Goal: Task Accomplishment & Management: Use online tool/utility

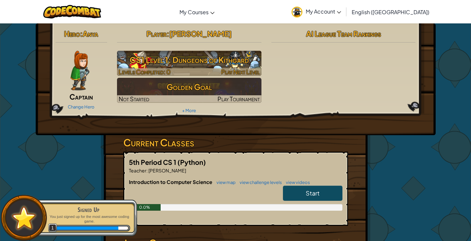
click at [228, 60] on h3 "CS1 Level 1: Dungeons of Kithgard" at bounding box center [189, 60] width 144 height 15
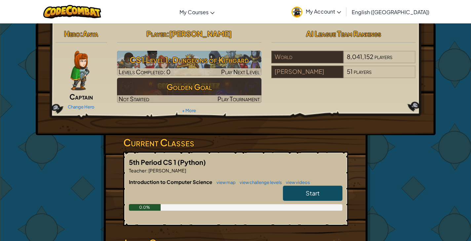
click at [302, 195] on link "Start" at bounding box center [312, 193] width 59 height 15
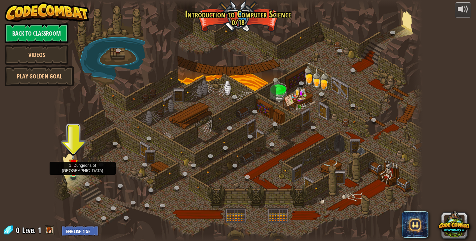
click at [71, 171] on img at bounding box center [73, 163] width 9 height 21
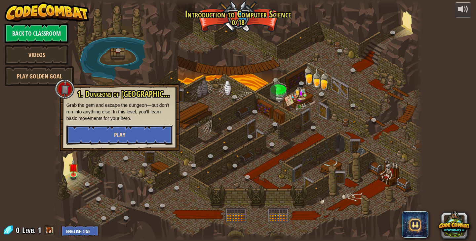
click at [104, 138] on button "Play" at bounding box center [119, 135] width 106 height 20
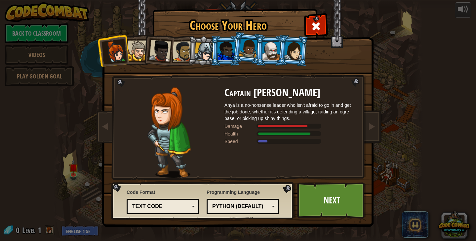
click at [139, 58] on div at bounding box center [137, 51] width 20 height 20
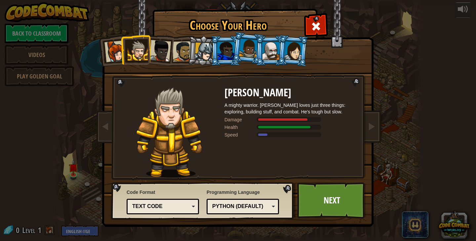
click at [156, 57] on div at bounding box center [160, 51] width 22 height 22
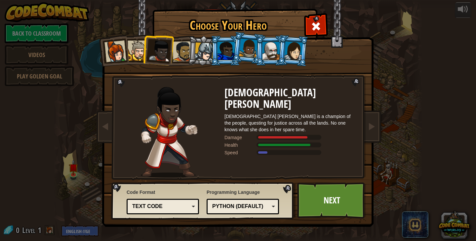
click at [192, 54] on li at bounding box center [202, 51] width 31 height 32
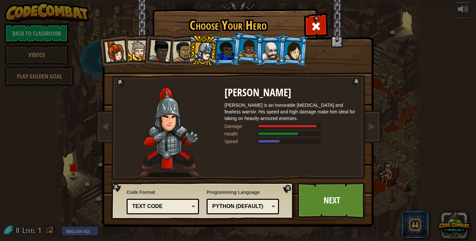
click at [180, 52] on div at bounding box center [182, 51] width 20 height 20
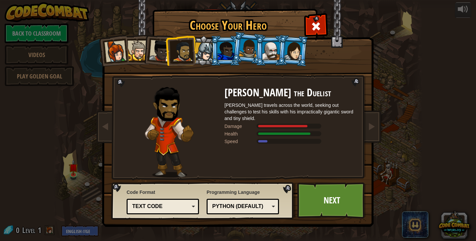
click at [204, 54] on div at bounding box center [204, 52] width 19 height 19
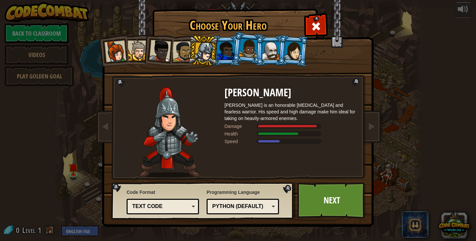
click at [224, 54] on div at bounding box center [225, 51] width 17 height 18
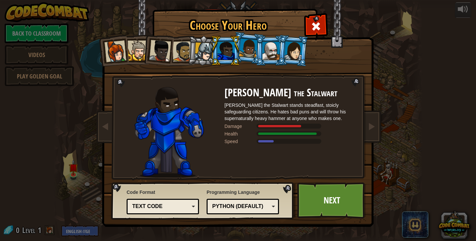
click at [156, 54] on div at bounding box center [160, 51] width 22 height 22
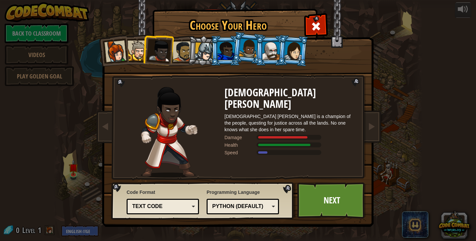
click at [221, 48] on div at bounding box center [225, 51] width 17 height 18
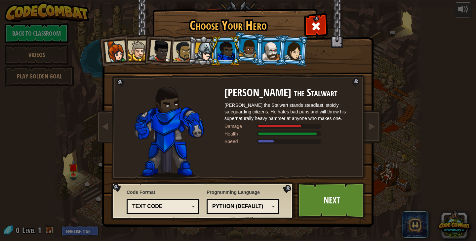
click at [248, 48] on div at bounding box center [248, 48] width 19 height 19
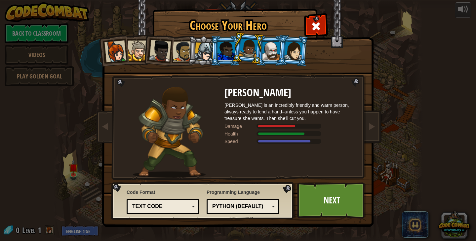
click at [272, 50] on div at bounding box center [270, 51] width 17 height 18
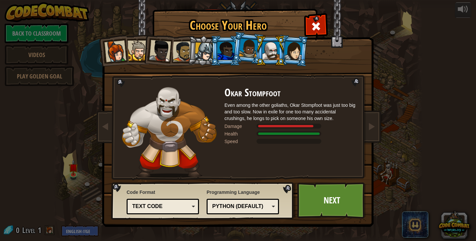
click at [292, 48] on div at bounding box center [293, 50] width 18 height 19
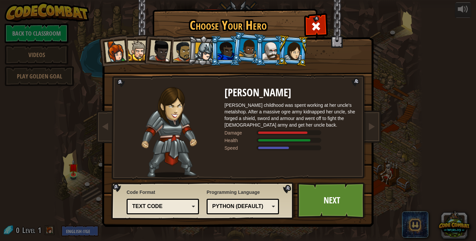
click at [195, 207] on div "Text code Blocks and code Blocks Blocks (Icons) Text code" at bounding box center [162, 207] width 72 height 16
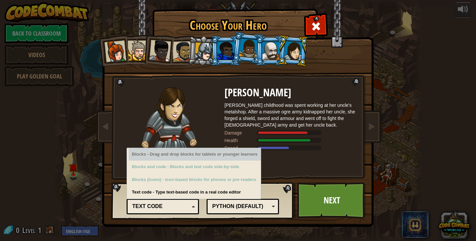
click at [109, 48] on div at bounding box center [115, 52] width 22 height 22
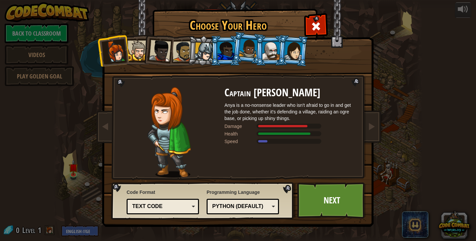
click at [182, 206] on div "Text code" at bounding box center [160, 207] width 57 height 8
click at [137, 44] on div at bounding box center [137, 51] width 20 height 20
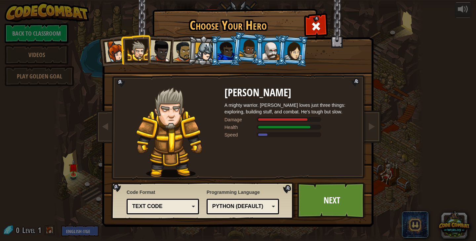
click at [164, 206] on div "Text code" at bounding box center [160, 207] width 57 height 8
click at [159, 56] on div at bounding box center [160, 51] width 22 height 22
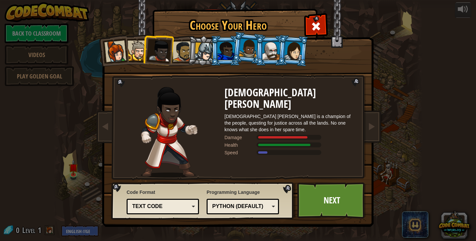
click at [168, 204] on div "Text code" at bounding box center [160, 207] width 57 height 8
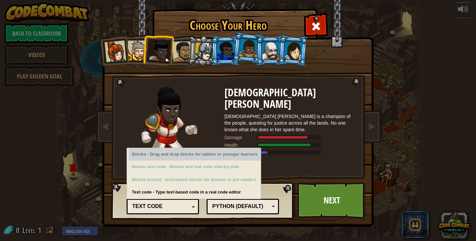
click at [299, 46] on div at bounding box center [293, 50] width 18 height 19
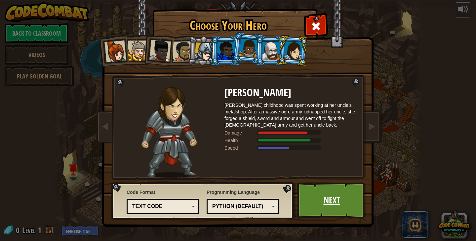
click at [338, 201] on link "Next" at bounding box center [331, 201] width 69 height 36
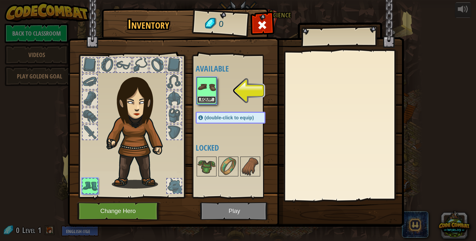
click at [207, 97] on button "Equip" at bounding box center [206, 99] width 18 height 7
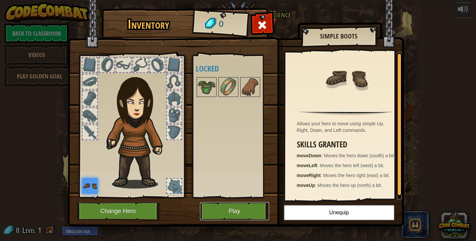
click at [217, 210] on button "Play" at bounding box center [234, 211] width 69 height 18
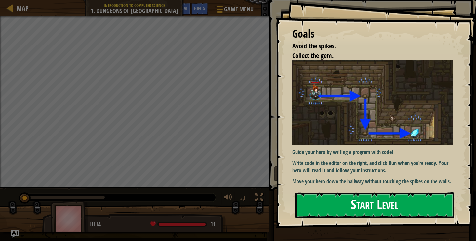
click at [342, 206] on button "Start Level" at bounding box center [374, 206] width 159 height 26
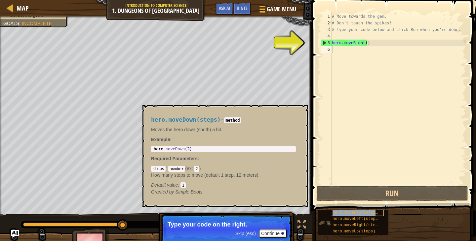
click at [338, 211] on span "hero.moveDown(steps)" at bounding box center [356, 213] width 48 height 5
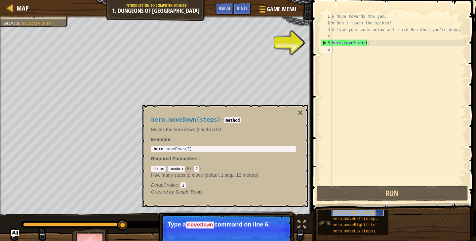
click at [339, 213] on span "hero.moveDown(steps)" at bounding box center [356, 213] width 48 height 5
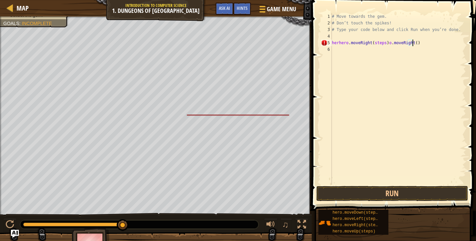
click at [441, 41] on div "# Move towards the gem. # Don’t touch the spikes! # Type your code below and cl…" at bounding box center [397, 105] width 135 height 185
type textarea "herhero.moveRight(steps)"
click at [334, 36] on div "# Move towards the gem. # Don’t touch the spikes! # Type your code below and cl…" at bounding box center [397, 105] width 135 height 185
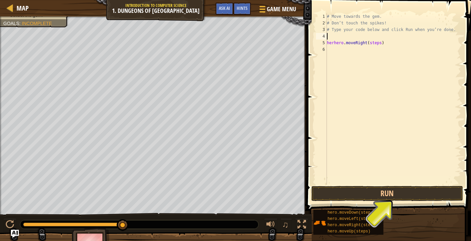
click at [382, 44] on div "# Move towards the gem. # Don’t touch the spikes! # Type your code below and cl…" at bounding box center [392, 105] width 135 height 185
type textarea "herhero.moveRight(steps)"
drag, startPoint x: 383, startPoint y: 44, endPoint x: 319, endPoint y: 40, distance: 64.6
click at [319, 40] on div "herhero.moveRight(steps) 1 2 3 4 5 6 # Move towards the gem. # Don’t touch the …" at bounding box center [387, 99] width 146 height 172
type textarea "herhero.moveRight(steps)"
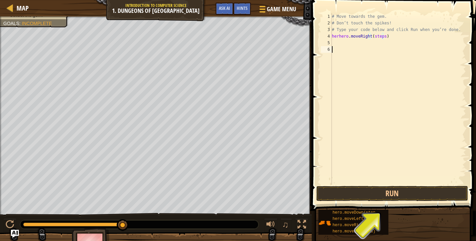
click at [349, 47] on div "# Move towards the gem. # Don’t touch the spikes! # Type your code below and cl…" at bounding box center [397, 105] width 135 height 185
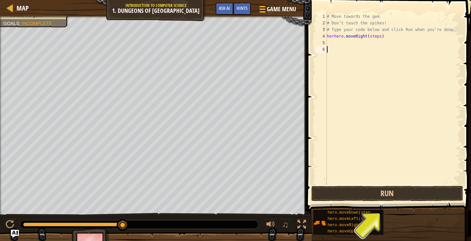
click at [336, 42] on div "# Move towards the gem. # Don’t touch the spikes! # Type your code below and cl…" at bounding box center [392, 105] width 135 height 185
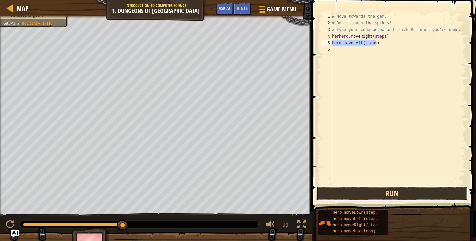
click at [365, 196] on button "Run" at bounding box center [392, 193] width 152 height 15
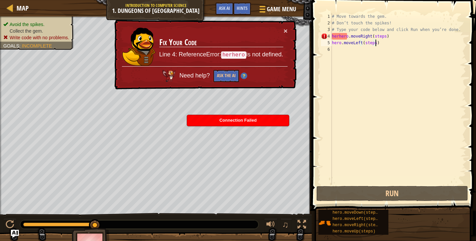
click at [337, 37] on div "# Move towards the gem. # Don’t touch the spikes! # Type your code below and cl…" at bounding box center [397, 105] width 135 height 185
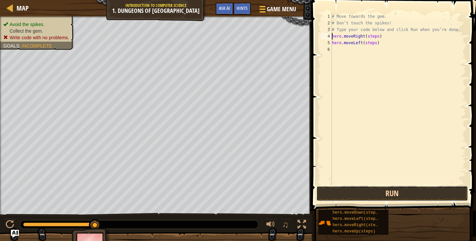
click at [399, 192] on button "Run" at bounding box center [392, 193] width 152 height 15
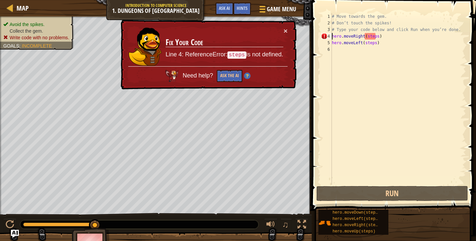
click at [375, 36] on div "# Move towards the gem. # Don’t touch the spikes! # Type your code below and cl…" at bounding box center [397, 105] width 135 height 185
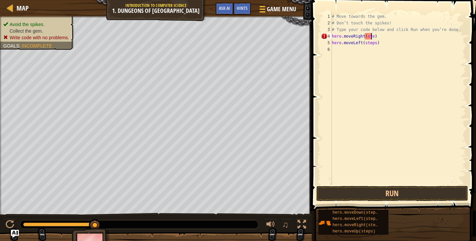
type textarea "hero.moveRi)"
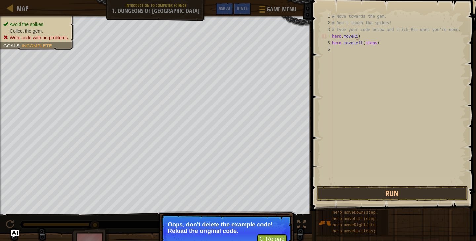
click at [368, 37] on div "# Move towards the gem. # Don’t touch the spikes! # Type your code below and cl…" at bounding box center [397, 105] width 135 height 185
click at [277, 240] on button "↻ Reload" at bounding box center [271, 240] width 29 height 10
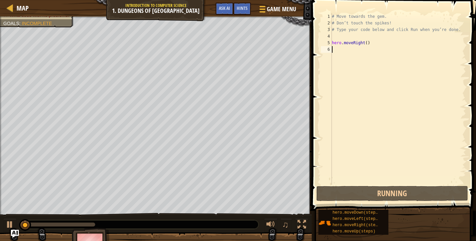
scroll to position [3, 0]
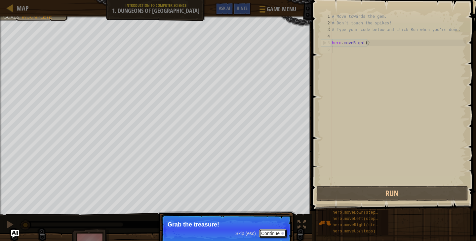
click at [270, 232] on button "Continue" at bounding box center [272, 234] width 27 height 9
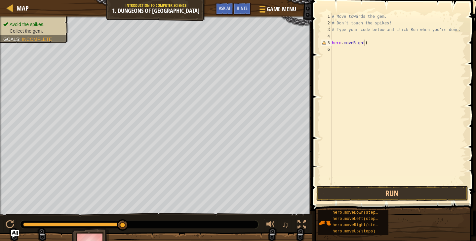
scroll to position [3, 2]
type textarea "hero.moveRight()"
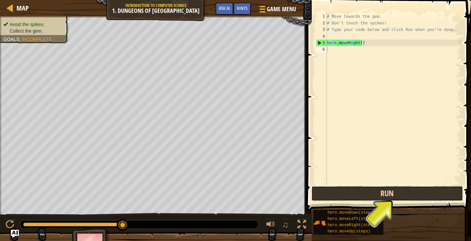
click at [386, 200] on button "Run" at bounding box center [387, 193] width 152 height 15
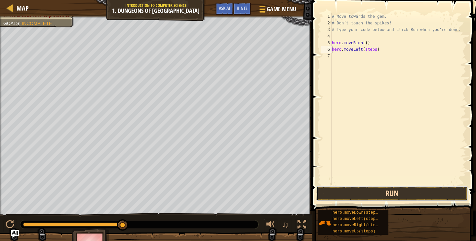
click at [344, 193] on button "Run" at bounding box center [392, 193] width 152 height 15
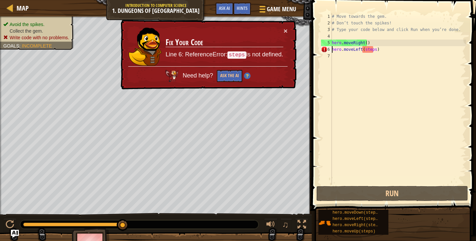
click at [372, 49] on div "# Move towards the gem. # Don’t touch the spikes! # Type your code below and cl…" at bounding box center [397, 105] width 135 height 185
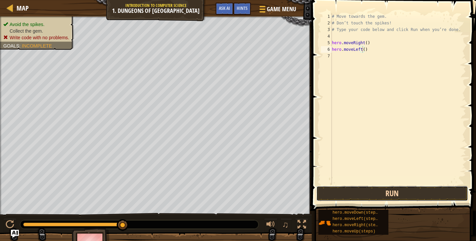
click at [368, 191] on button "Run" at bounding box center [392, 193] width 152 height 15
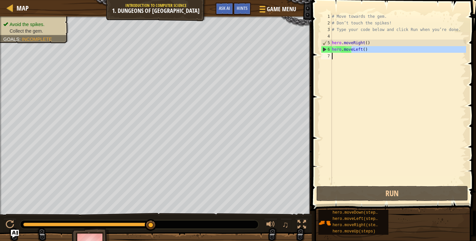
drag, startPoint x: 351, startPoint y: 52, endPoint x: 389, endPoint y: 68, distance: 41.5
click at [388, 66] on div "# Move towards the gem. # Don’t touch the spikes! # Type your code below and cl…" at bounding box center [397, 105] width 135 height 185
click at [378, 51] on div "# Move towards the gem. # Don’t touch the spikes! # Type your code below and cl…" at bounding box center [397, 99] width 135 height 172
type textarea "hero.moveLeft()"
drag, startPoint x: 381, startPoint y: 49, endPoint x: 328, endPoint y: 51, distance: 52.6
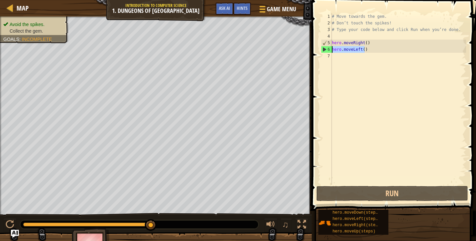
click at [328, 51] on div "hero.moveLeft() 1 2 3 4 5 6 7 # Move towards the gem. # Don’t touch the spikes!…" at bounding box center [392, 99] width 146 height 172
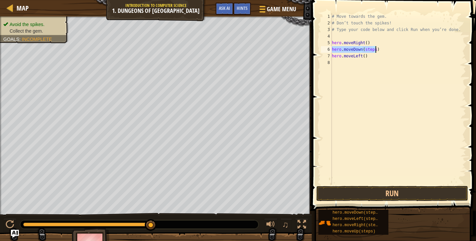
click at [373, 50] on div "# Move towards the gem. # Don’t touch the spikes! # Type your code below and cl…" at bounding box center [397, 99] width 135 height 172
type textarea "hero.moveDown()"
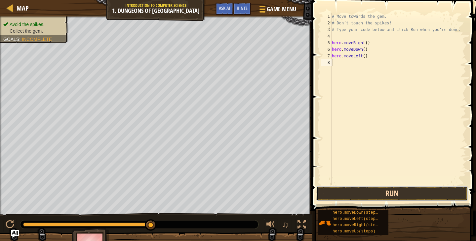
click at [343, 193] on button "Run" at bounding box center [392, 193] width 152 height 15
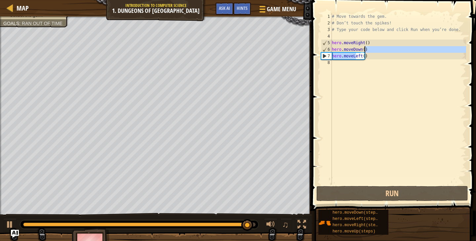
drag, startPoint x: 356, startPoint y: 57, endPoint x: 408, endPoint y: 53, distance: 51.8
click at [408, 53] on div "# Move towards the gem. # Don’t touch the spikes! # Type your code below and cl…" at bounding box center [397, 105] width 135 height 185
type textarea "hero.moveDown() hero.moveLeft()"
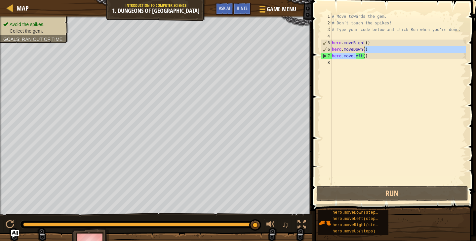
click at [387, 63] on div "# Move towards the gem. # Don’t touch the spikes! # Type your code below and cl…" at bounding box center [397, 105] width 135 height 185
click at [380, 60] on div "# Move towards the gem. # Don’t touch the spikes! # Type your code below and cl…" at bounding box center [397, 105] width 135 height 185
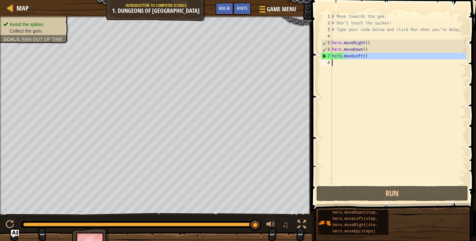
drag, startPoint x: 343, startPoint y: 55, endPoint x: 394, endPoint y: 70, distance: 52.5
click at [394, 70] on div "# Move towards the gem. # Don’t touch the spikes! # Type your code below and cl…" at bounding box center [397, 105] width 135 height 185
type textarea "hero.moveLeft()"
click at [393, 94] on div "# Move towards the gem. # Don’t touch the spikes! # Type your code below and cl…" at bounding box center [397, 99] width 135 height 172
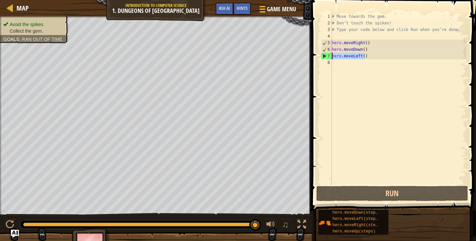
drag, startPoint x: 372, startPoint y: 56, endPoint x: 329, endPoint y: 57, distance: 42.9
click at [329, 57] on div "1 2 3 4 5 6 7 8 # Move towards the gem. # Don’t touch the spikes! # Type your c…" at bounding box center [392, 99] width 146 height 172
type textarea "hero.moveLeft()"
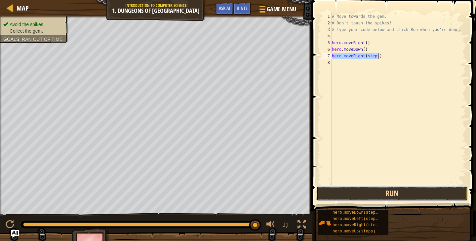
click at [371, 194] on button "Run" at bounding box center [392, 193] width 152 height 15
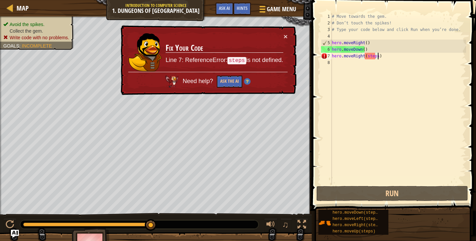
click at [374, 55] on div "# Move towards the gem. # Don’t touch the spikes! # Type your code below and cl…" at bounding box center [397, 105] width 135 height 185
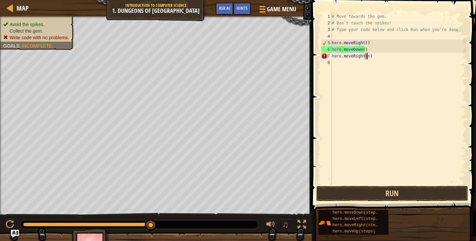
type textarea "hero.moveRight()"
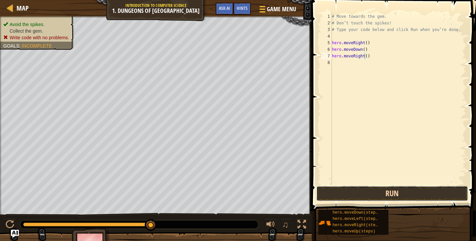
click at [374, 189] on button "Run" at bounding box center [392, 193] width 152 height 15
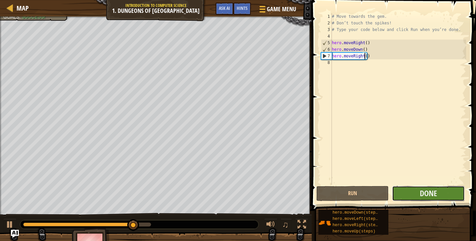
click at [446, 195] on button "Done" at bounding box center [428, 193] width 72 height 15
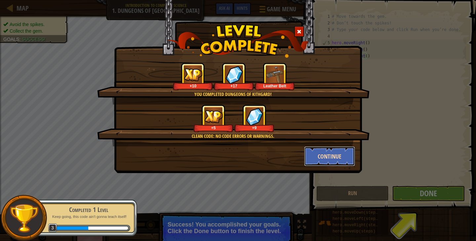
click at [322, 152] on button "Continue" at bounding box center [329, 157] width 51 height 20
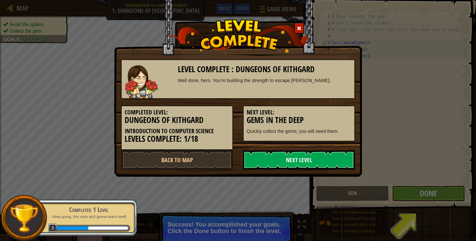
click at [292, 156] on link "Next Level" at bounding box center [299, 160] width 112 height 20
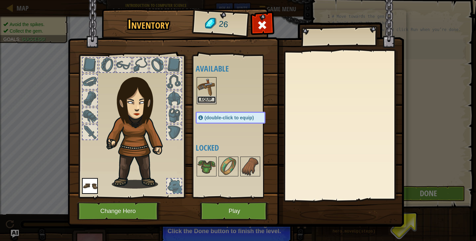
click at [206, 99] on button "Equip" at bounding box center [206, 99] width 18 height 7
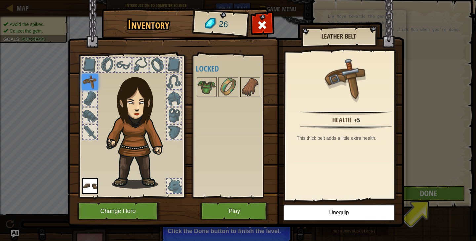
click at [91, 84] on img at bounding box center [90, 82] width 16 height 16
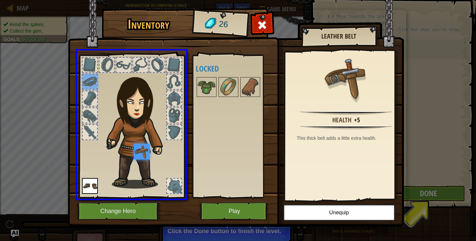
drag, startPoint x: 91, startPoint y: 84, endPoint x: 145, endPoint y: 156, distance: 90.1
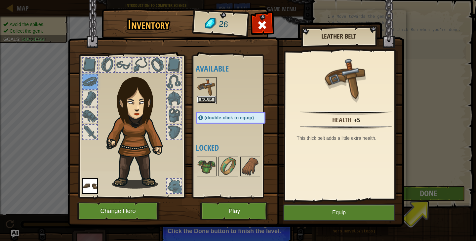
click at [201, 98] on button "Equip" at bounding box center [206, 99] width 18 height 7
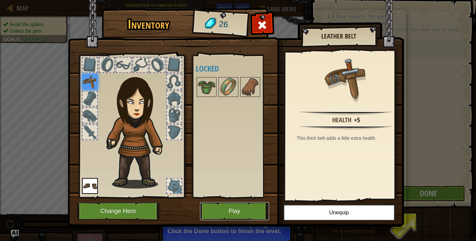
click at [221, 214] on button "Play" at bounding box center [234, 211] width 69 height 18
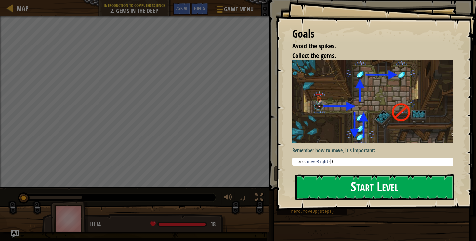
click at [351, 192] on button "Start Level" at bounding box center [374, 188] width 159 height 26
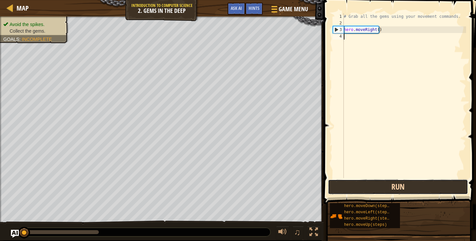
click at [413, 190] on button "Run" at bounding box center [398, 187] width 140 height 15
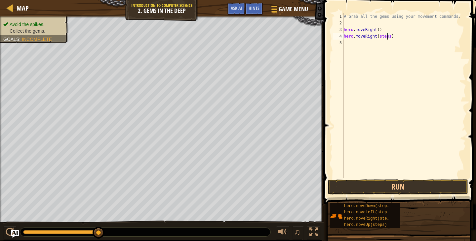
click at [387, 36] on div "# Grab all the gems using your movement commands. hero . moveRight ( ) hero . m…" at bounding box center [404, 102] width 124 height 178
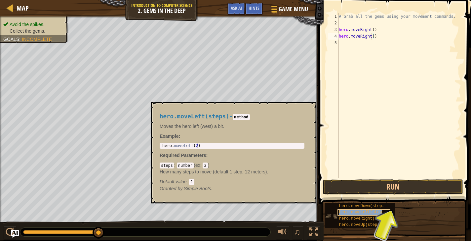
click at [356, 213] on span "hero.moveLeft(steps)" at bounding box center [363, 212] width 48 height 5
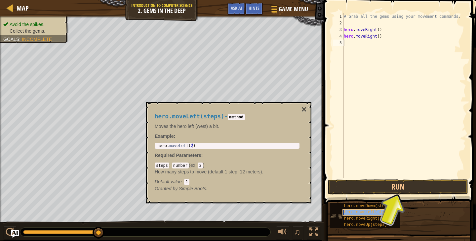
type textarea "hero.moveLeft(steps)"
click at [380, 44] on div "# Grab all the gems using your movement commands. hero . moveRight ( ) hero . m…" at bounding box center [404, 102] width 124 height 178
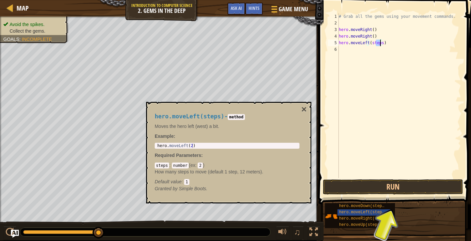
click at [430, 124] on div "# Grab all the gems using your movement commands. hero . moveRight ( ) hero . m…" at bounding box center [399, 102] width 124 height 178
click at [381, 43] on div "# Grab all the gems using your movement commands. hero . moveRight ( ) hero . m…" at bounding box center [399, 102] width 124 height 178
click at [387, 44] on div "# Grab all the gems using your movement commands. hero . moveRight ( ) hero . m…" at bounding box center [399, 95] width 124 height 165
click at [378, 43] on div "# Grab all the gems using your movement commands. hero . moveRight ( ) hero . m…" at bounding box center [399, 102] width 124 height 178
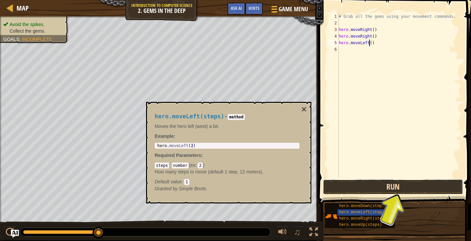
click at [353, 189] on button "Run" at bounding box center [393, 187] width 140 height 15
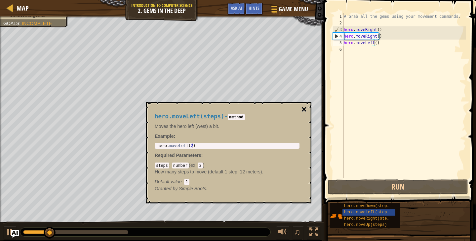
click at [302, 108] on button "×" at bounding box center [303, 109] width 5 height 9
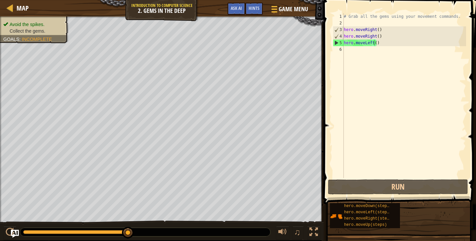
click at [382, 38] on div "# Grab all the gems using your movement commands. hero . moveRight ( ) hero . m…" at bounding box center [404, 102] width 124 height 178
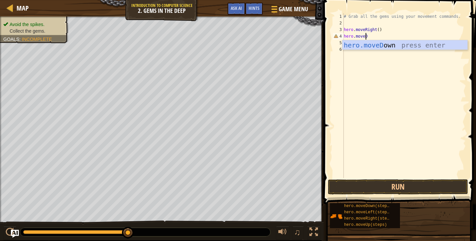
scroll to position [3, 2]
type textarea "hero.moveDown"
click at [382, 42] on div "hero.moveDown press enter" at bounding box center [404, 55] width 125 height 30
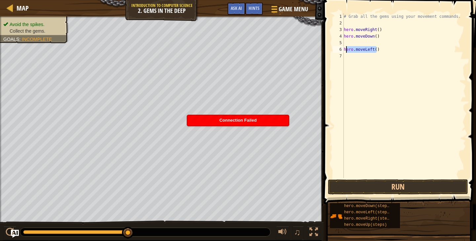
drag, startPoint x: 377, startPoint y: 49, endPoint x: 339, endPoint y: 52, distance: 38.4
click at [339, 52] on div "1 2 3 4 5 6 7 # Grab all the gems using your movement commands. hero . moveRigh…" at bounding box center [398, 95] width 134 height 165
type textarea "hero.moveLeft()"
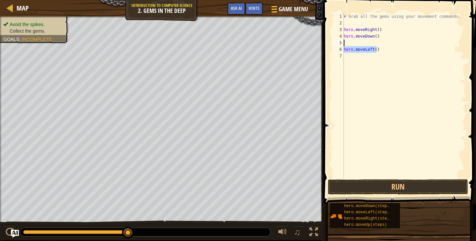
type textarea "hero.moveLeft()"
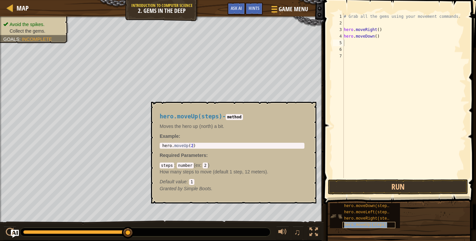
click at [363, 226] on span "hero.moveUp(steps)" at bounding box center [365, 225] width 43 height 5
click at [380, 43] on div "# Grab all the gems using your movement commands. hero . moveRight ( ) hero . m…" at bounding box center [404, 95] width 124 height 165
click at [310, 109] on button "×" at bounding box center [308, 109] width 5 height 9
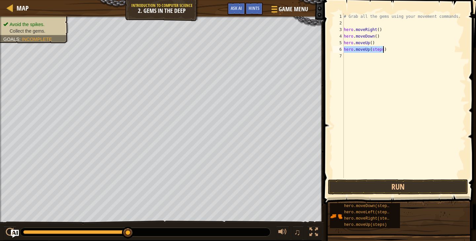
click at [380, 49] on div "# Grab all the gems using your movement commands. hero . moveRight ( ) hero . m…" at bounding box center [404, 95] width 124 height 165
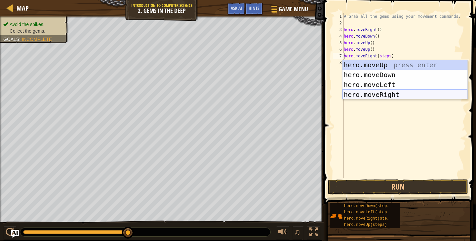
click at [380, 94] on div "hero.moveUp press enter hero.moveDown press enter hero.moveLeft press enter her…" at bounding box center [404, 89] width 125 height 59
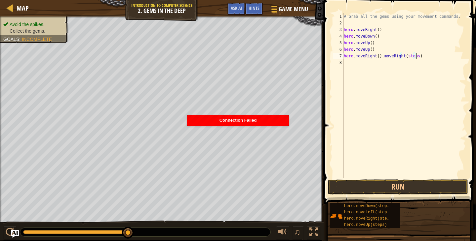
click at [441, 54] on div "# Grab all the gems using your movement commands. hero . moveRight ( ) hero . m…" at bounding box center [404, 102] width 124 height 178
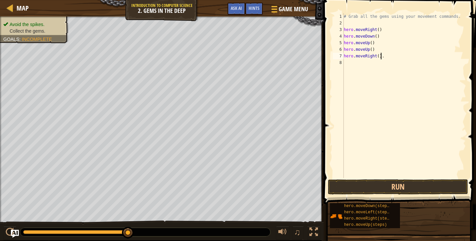
type textarea "hero.moveRight()"
click at [375, 190] on button "Run" at bounding box center [398, 187] width 140 height 15
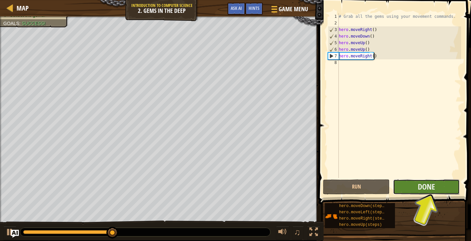
click at [440, 186] on button "Done" at bounding box center [426, 187] width 67 height 15
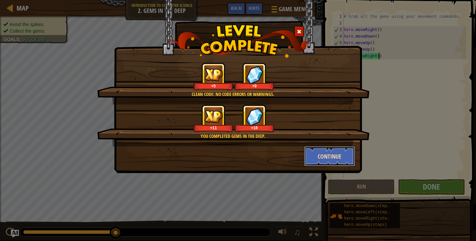
click at [340, 155] on button "Continue" at bounding box center [329, 157] width 51 height 20
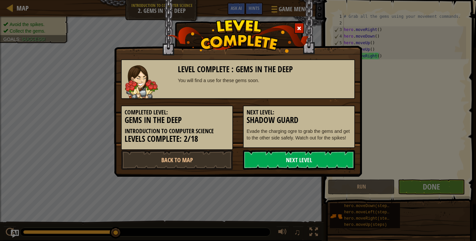
click at [340, 157] on link "Next Level" at bounding box center [299, 160] width 112 height 20
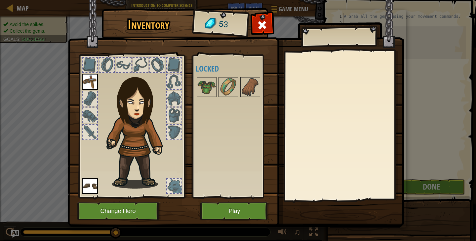
click at [93, 57] on div at bounding box center [90, 65] width 16 height 16
click at [111, 61] on div at bounding box center [106, 65] width 15 height 15
click at [227, 214] on button "Play" at bounding box center [234, 211] width 69 height 18
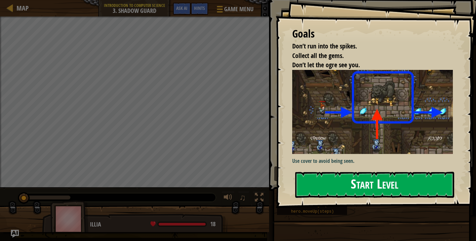
click at [376, 189] on button "Start Level" at bounding box center [374, 185] width 159 height 26
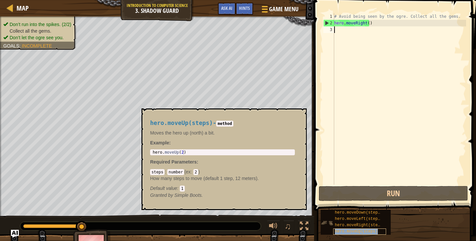
click at [345, 231] on span "hero.moveUp(steps)" at bounding box center [356, 232] width 43 height 5
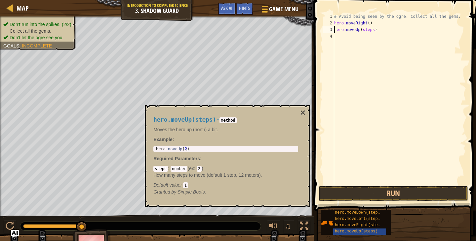
click at [372, 30] on div "# Avoid being seen by the ogre. Collect all the gems. hero . moveRight ( ) hero…" at bounding box center [399, 105] width 133 height 185
click at [377, 36] on div "# Avoid being seen by the ogre. Collect all the gems. hero . moveRight ( ) hero…" at bounding box center [399, 105] width 133 height 185
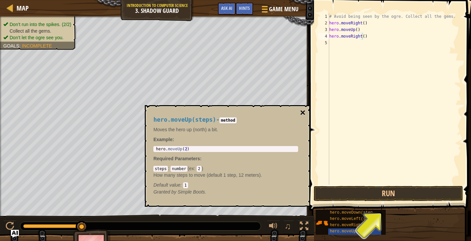
click at [303, 113] on button "×" at bounding box center [302, 112] width 5 height 9
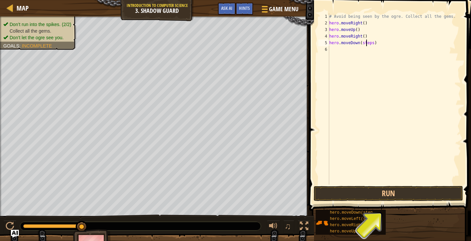
click at [371, 43] on div "# Avoid being seen by the ogre. Collect all the gems. hero . moveRight ( ) hero…" at bounding box center [394, 105] width 133 height 185
click at [373, 50] on div "# Avoid being seen by the ogre. Collect all the gems. hero . moveRight ( ) hero…" at bounding box center [394, 105] width 133 height 185
type textarea "hero.moveRight()"
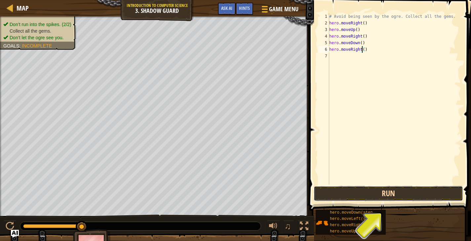
click at [360, 194] on button "Run" at bounding box center [387, 193] width 149 height 15
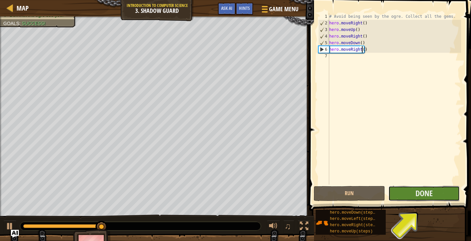
click at [450, 195] on button "Done" at bounding box center [423, 193] width 71 height 15
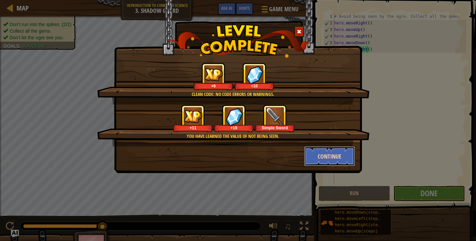
click at [323, 154] on button "Continue" at bounding box center [329, 157] width 51 height 20
